Goal: Task Accomplishment & Management: Manage account settings

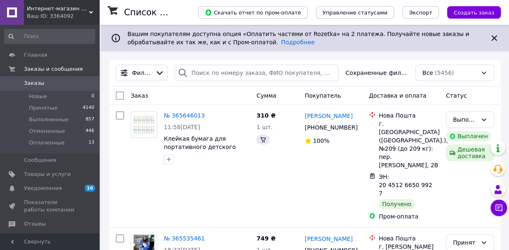
click at [91, 15] on div "Ваш ID: 3364092" at bounding box center [63, 15] width 72 height 7
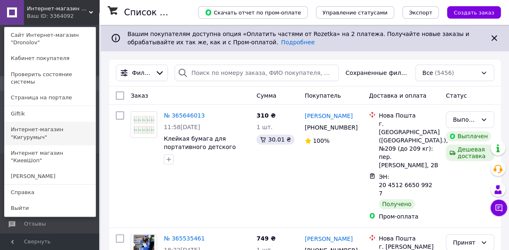
click at [74, 121] on link "Интернет-магазин "Кигурумыч"" at bounding box center [50, 132] width 91 height 23
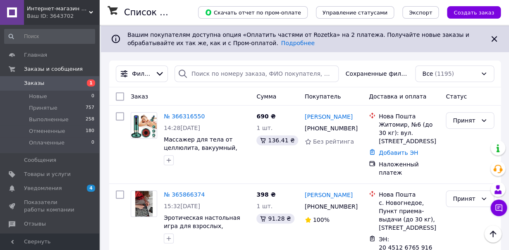
scroll to position [77, 0]
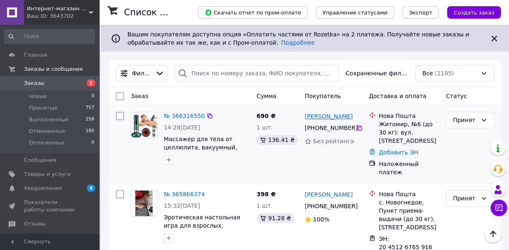
click at [322, 117] on link "[PERSON_NAME]" at bounding box center [329, 116] width 48 height 8
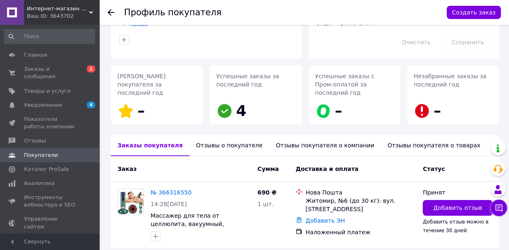
scroll to position [94, 0]
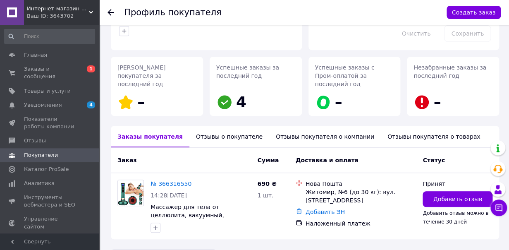
click at [216, 132] on div "Отзывы о покупателе" at bounding box center [229, 136] width 80 height 21
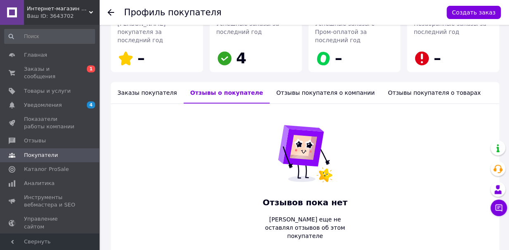
scroll to position [142, 0]
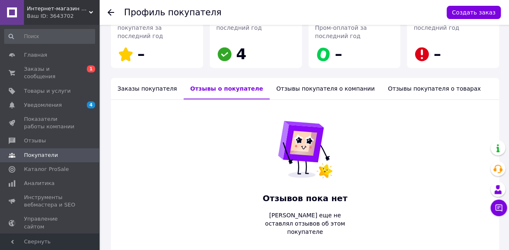
click at [159, 85] on div "Заказы покупателя" at bounding box center [147, 88] width 73 height 21
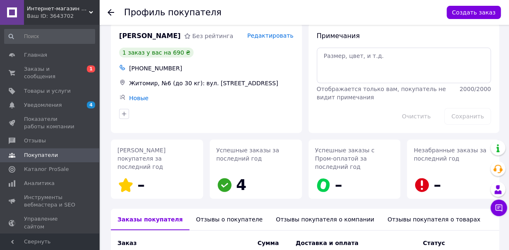
scroll to position [0, 0]
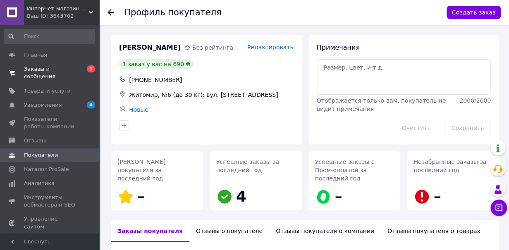
click at [76, 74] on span "Заказы и сообщения" at bounding box center [50, 72] width 52 height 15
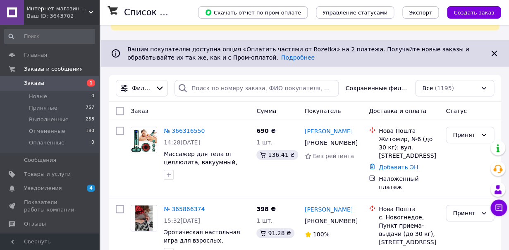
scroll to position [64, 0]
